Goal: Task Accomplishment & Management: Manage account settings

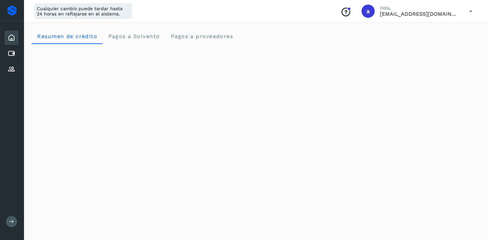
click at [471, 13] on icon at bounding box center [470, 11] width 13 height 13
click at [434, 45] on div "Cerrar sesión" at bounding box center [438, 42] width 78 height 12
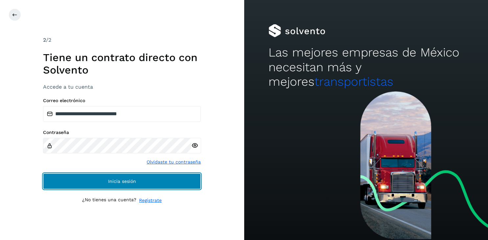
click at [135, 185] on button "Inicia sesión" at bounding box center [122, 181] width 158 height 16
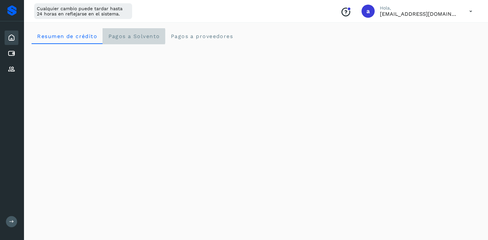
click at [147, 38] on span "Pagos a Solvento" at bounding box center [134, 36] width 52 height 6
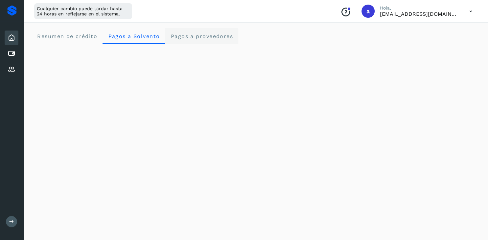
click at [209, 37] on span "Pagos a proveedores" at bounding box center [201, 36] width 63 height 6
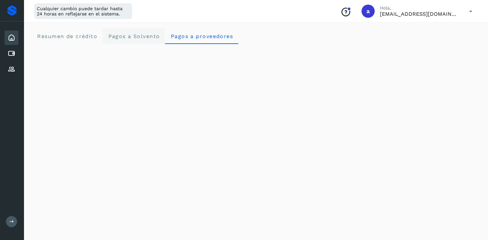
click at [126, 36] on span "Pagos a Solvento" at bounding box center [134, 36] width 52 height 6
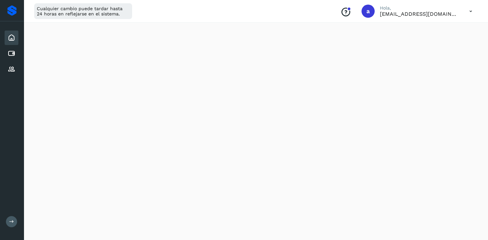
scroll to position [173, 0]
